Goal: Check status: Check status

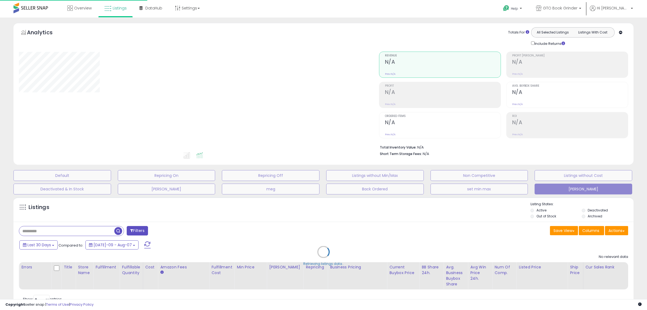
scroll to position [21, 0]
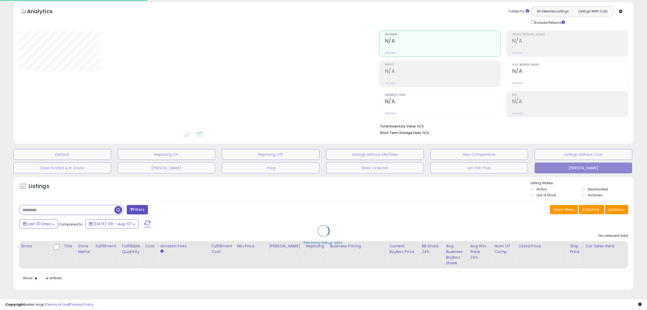
type input "****"
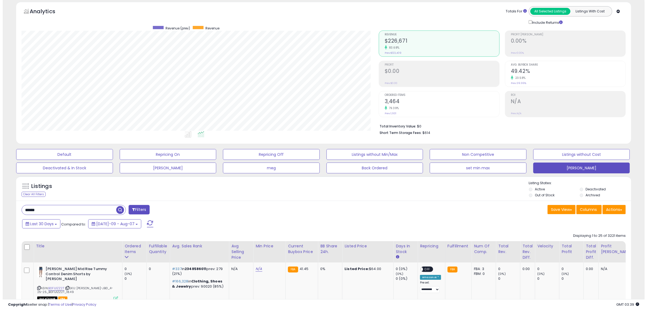
scroll to position [111, 357]
click at [389, 100] on h2 "3,464" at bounding box center [439, 101] width 115 height 7
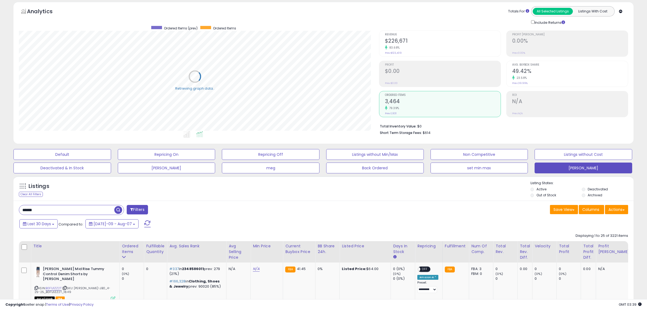
scroll to position [269626, 269380]
click at [396, 39] on h2 "$226,671" at bounding box center [439, 41] width 115 height 7
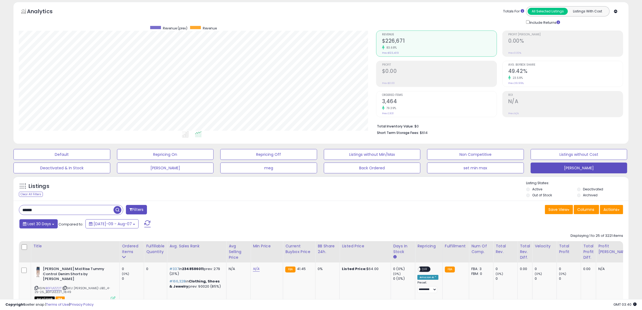
click at [50, 223] on span "Last 30 Days" at bounding box center [39, 223] width 23 height 5
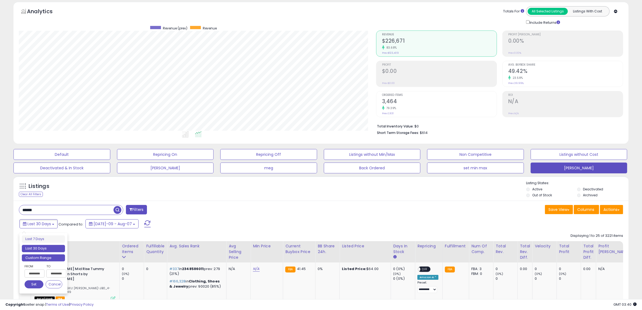
click at [45, 257] on li "Custom Range" at bounding box center [43, 257] width 43 height 7
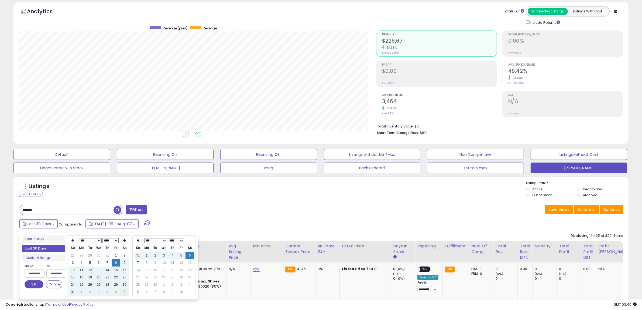
type input "**********"
click at [125, 291] on td "6" at bounding box center [124, 291] width 9 height 7
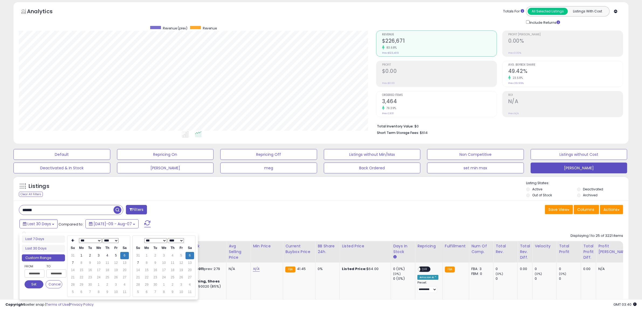
click at [37, 283] on button "Set" at bounding box center [34, 284] width 19 height 8
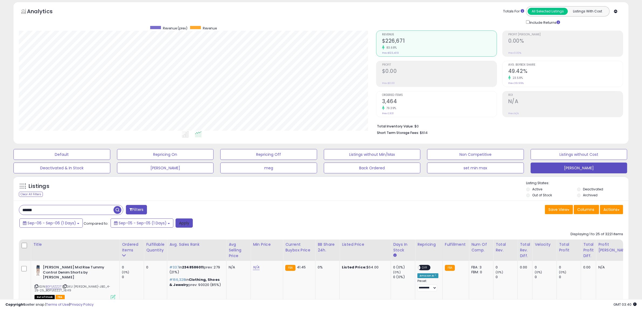
click at [183, 226] on button "Apply" at bounding box center [184, 222] width 17 height 9
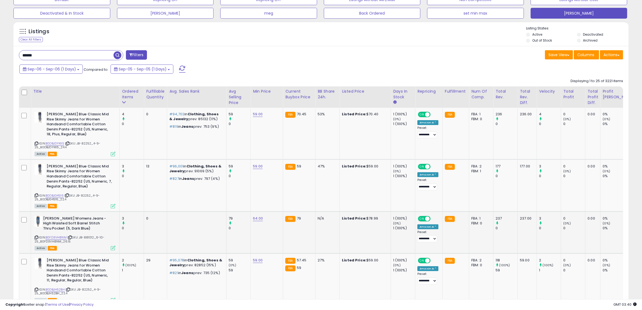
scroll to position [190, 0]
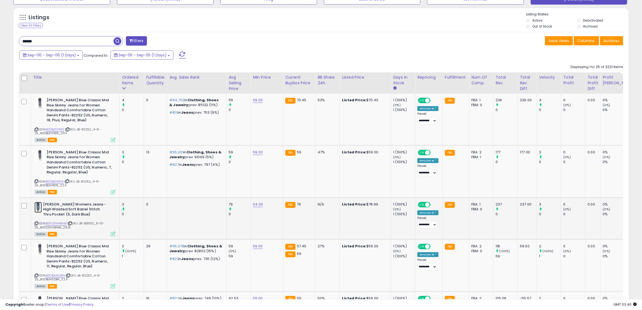
click at [38, 208] on img at bounding box center [38, 207] width 7 height 11
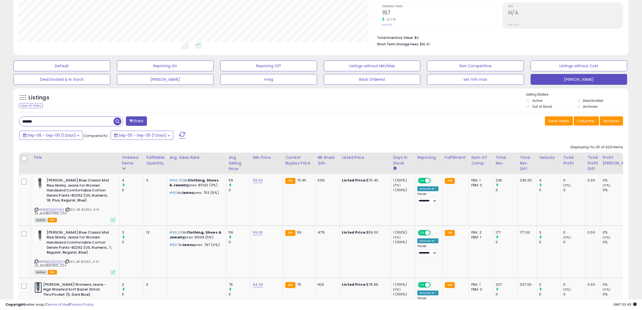
scroll to position [95, 0]
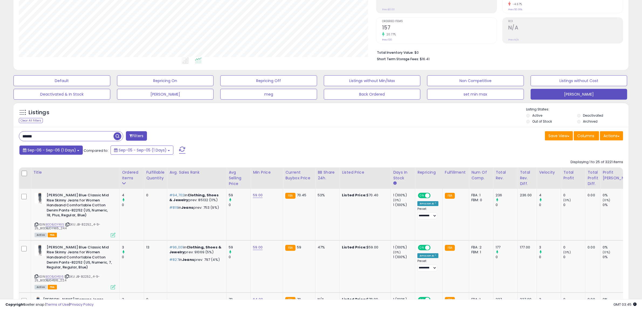
click at [79, 151] on button "Sep-06 - Sep-06 (1 Days)" at bounding box center [50, 149] width 63 height 9
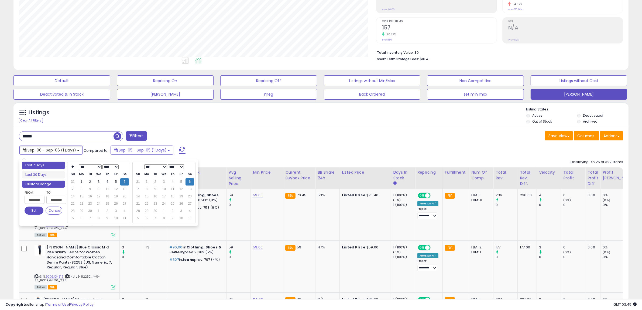
type input "**********"
click at [61, 164] on li "Last 7 Days" at bounding box center [43, 165] width 43 height 7
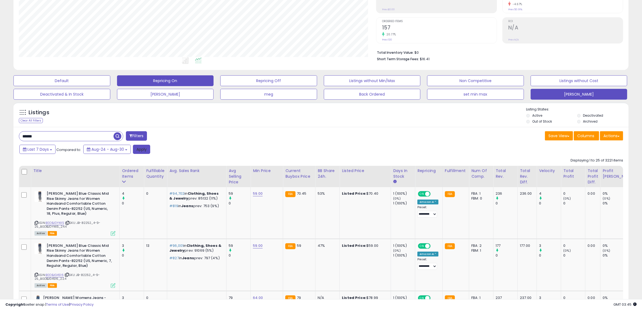
click at [145, 151] on button "Apply" at bounding box center [141, 149] width 17 height 9
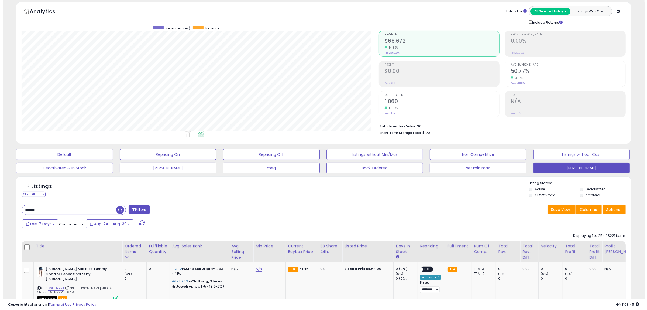
scroll to position [111, 357]
drag, startPoint x: 49, startPoint y: 208, endPoint x: 5, endPoint y: 209, distance: 44.3
click at [178, 209] on span "button" at bounding box center [177, 210] width 8 height 8
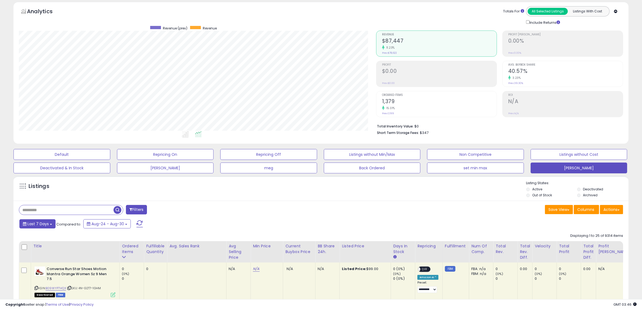
click at [49, 224] on button "Last 7 Days" at bounding box center [37, 223] width 36 height 9
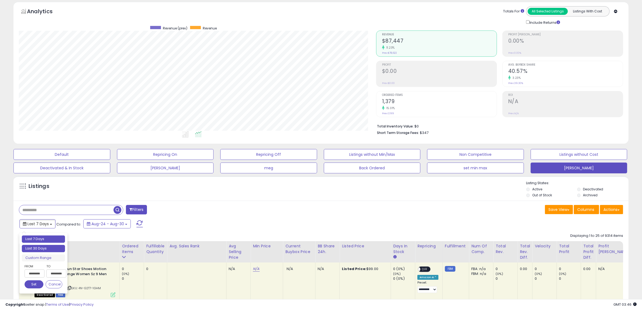
type input "**********"
click at [41, 247] on li "Last 30 Days" at bounding box center [43, 248] width 43 height 7
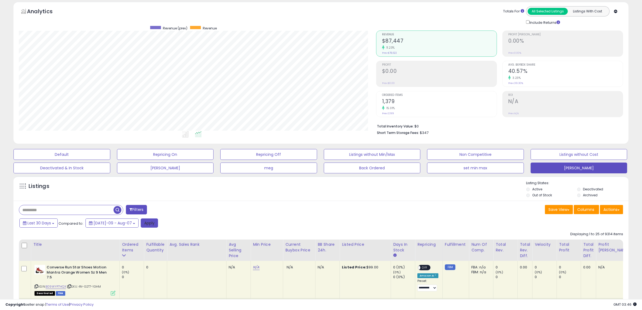
click at [141, 224] on button "Apply" at bounding box center [149, 222] width 17 height 9
